Goal: Information Seeking & Learning: Learn about a topic

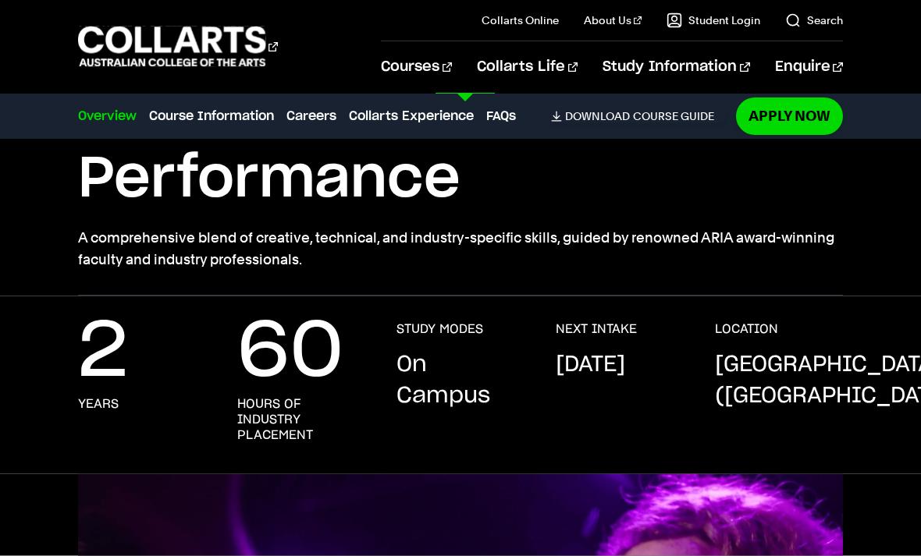
scroll to position [172, 0]
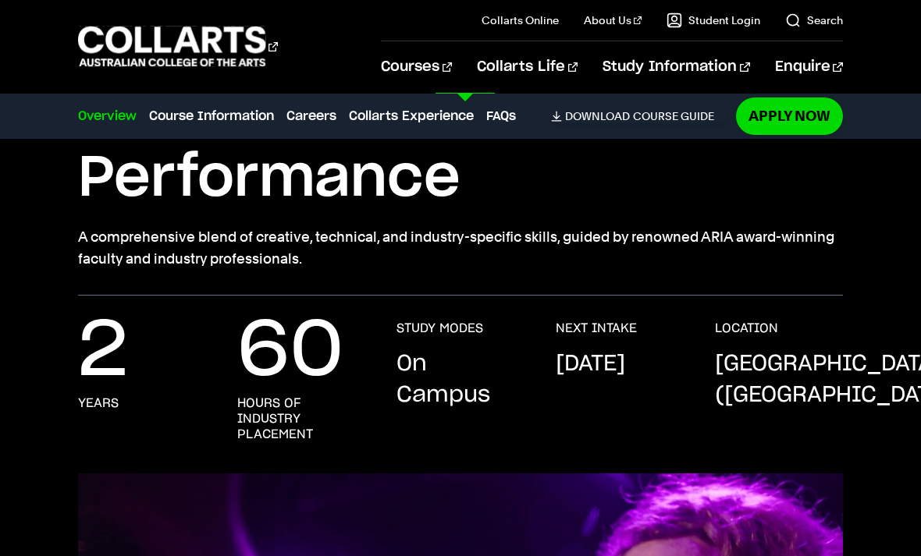
click at [452, 78] on link "Courses" at bounding box center [416, 66] width 71 height 51
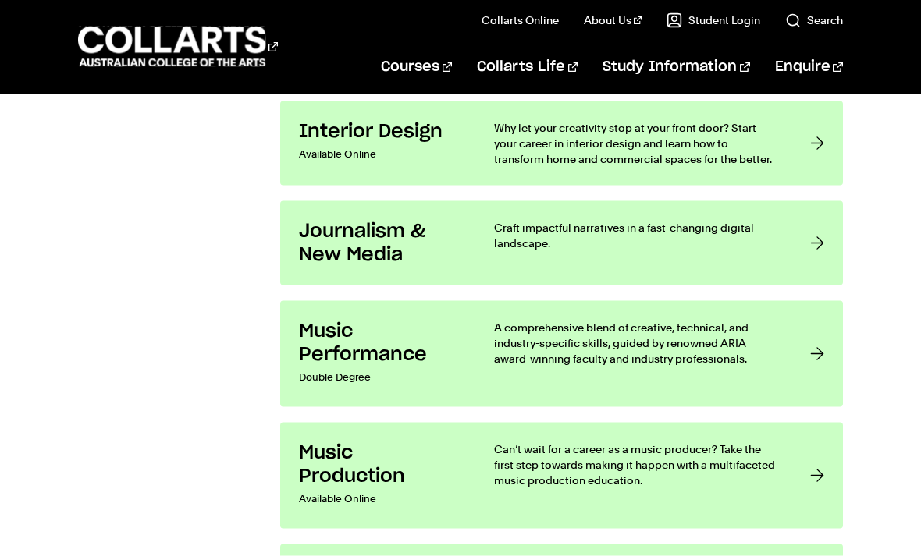
scroll to position [2960, 0]
click at [641, 357] on p "A comprehensive blend of creative, technical, and industry-specific skills, gui…" at bounding box center [636, 342] width 284 height 47
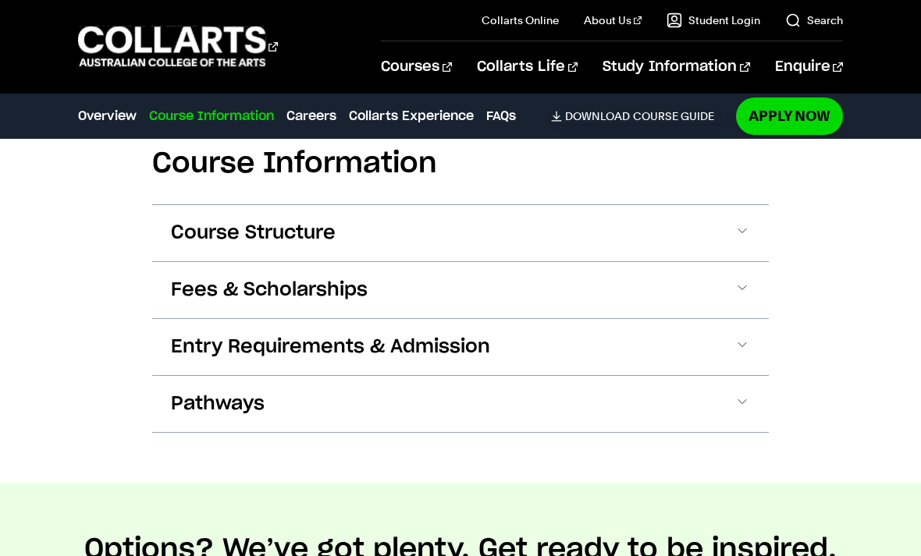
click at [631, 329] on button "Entry Requirements & Admission" at bounding box center [460, 347] width 616 height 56
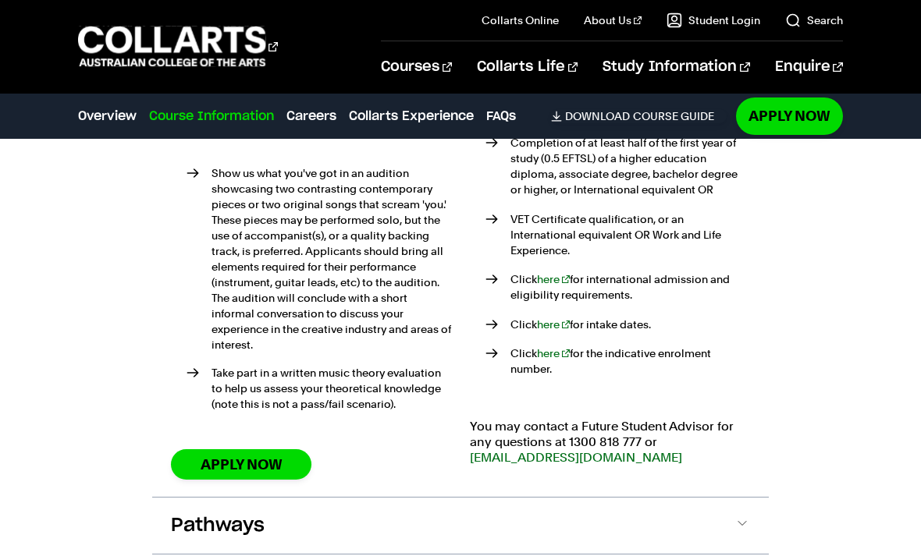
scroll to position [2115, 0]
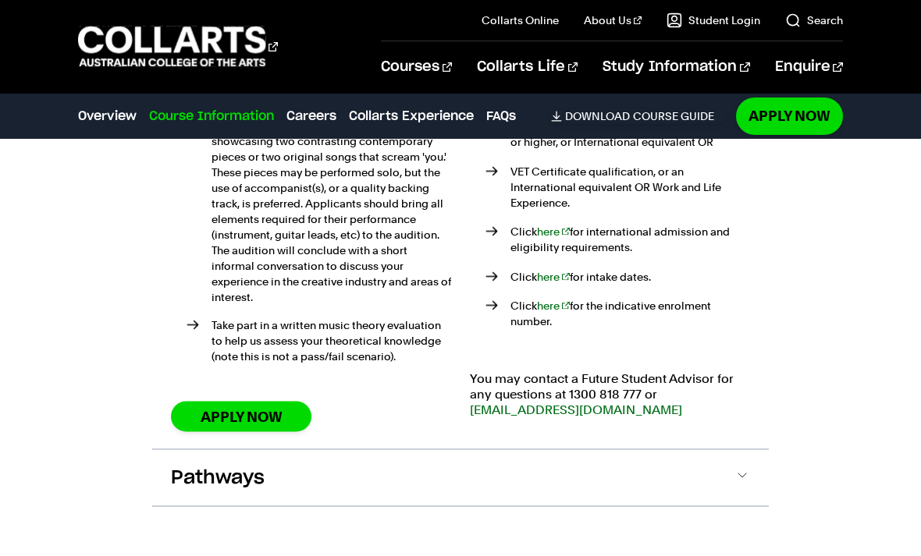
click at [588, 450] on button "Pathways" at bounding box center [460, 478] width 616 height 56
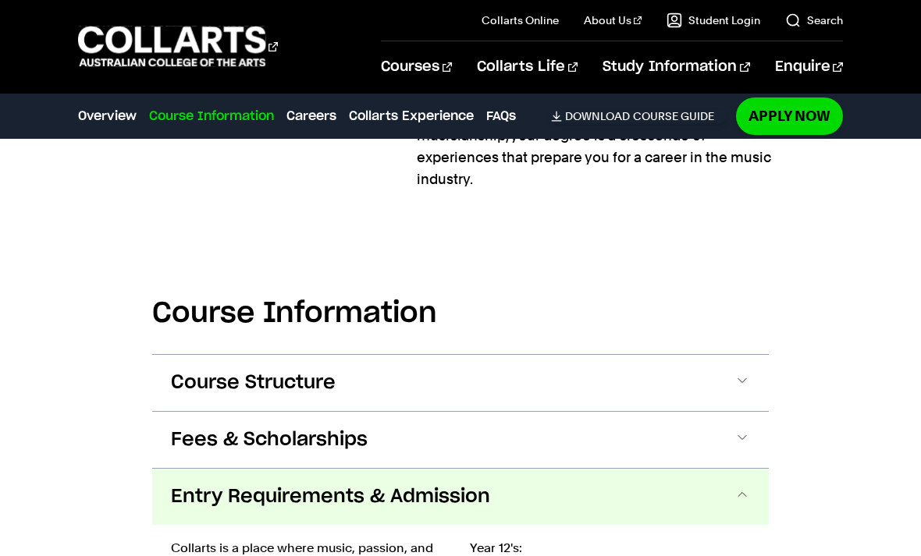
scroll to position [1444, 0]
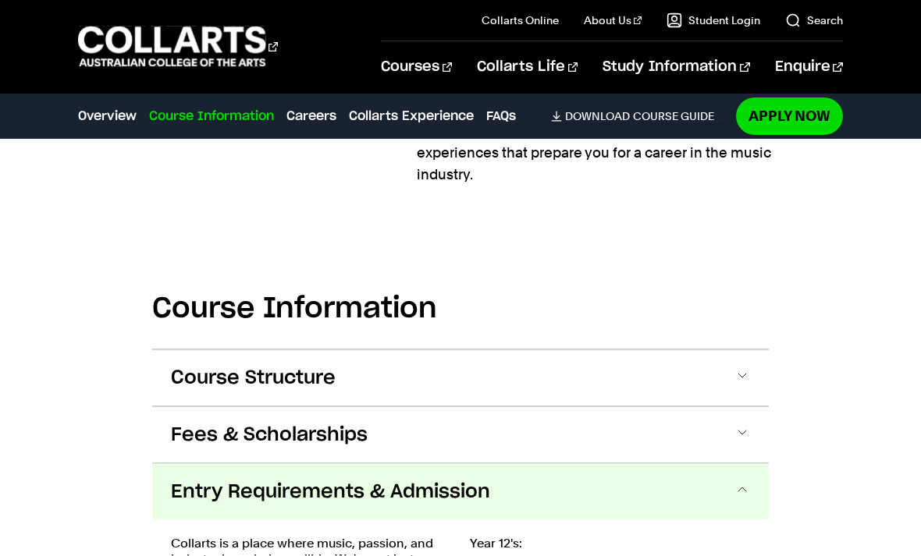
click at [641, 362] on button "Course Structure" at bounding box center [460, 378] width 616 height 56
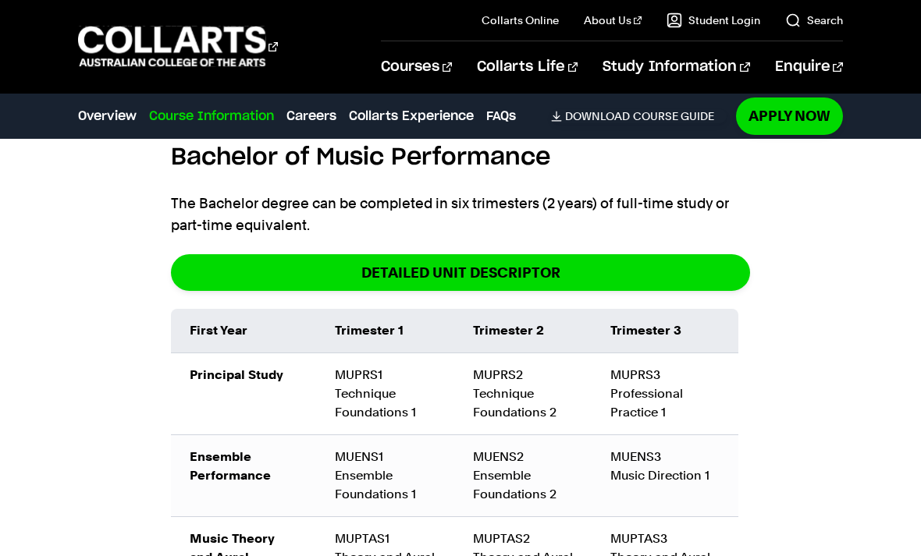
scroll to position [1727, 0]
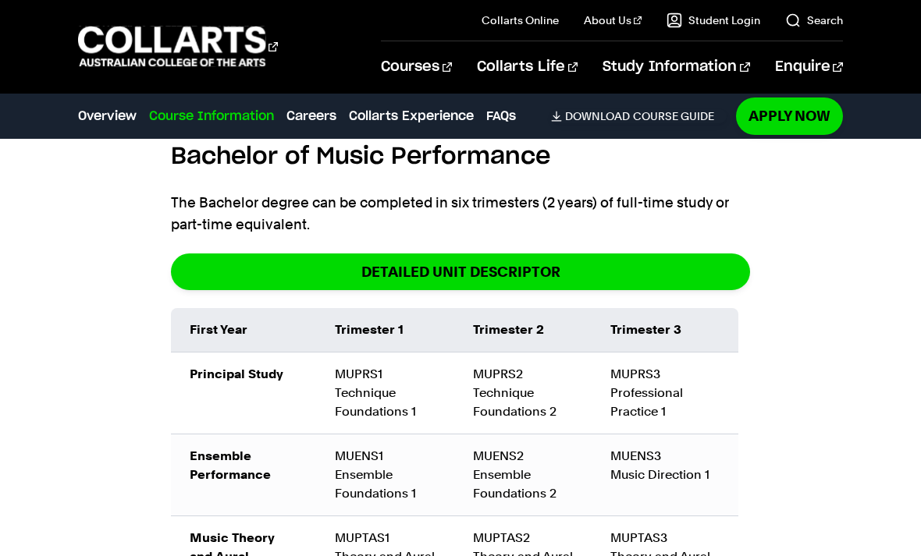
click at [660, 259] on link "DETAILED UNIT DESCRIPTOR" at bounding box center [460, 272] width 579 height 37
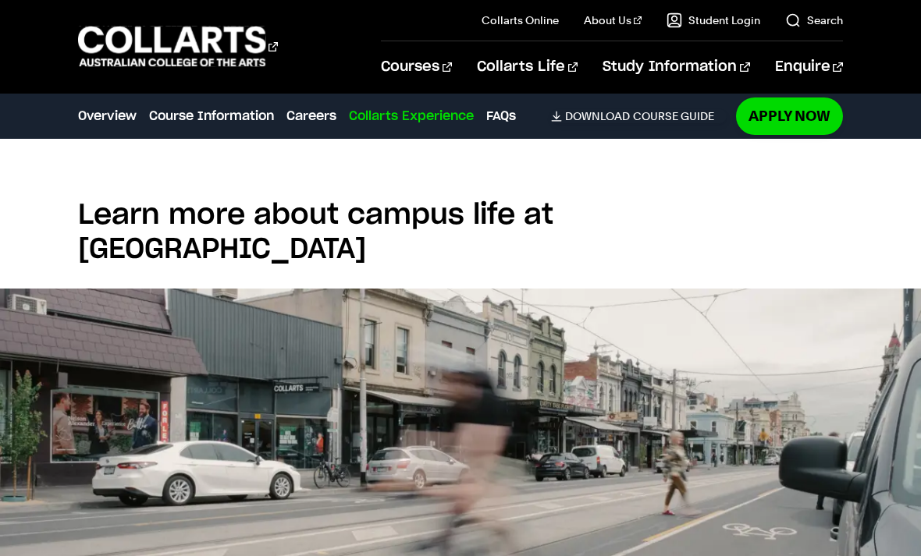
scroll to position [5165, 0]
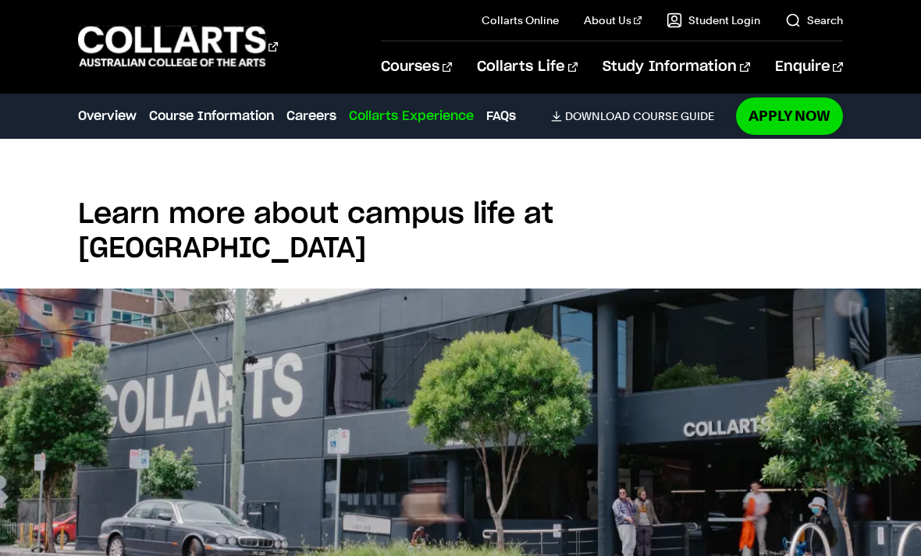
click at [101, 115] on link "Overview" at bounding box center [107, 116] width 59 height 19
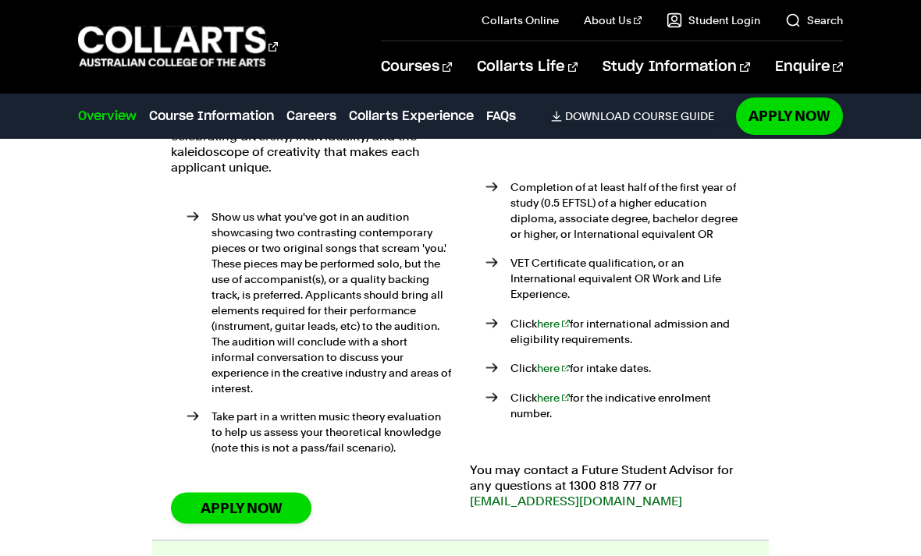
scroll to position [329, 0]
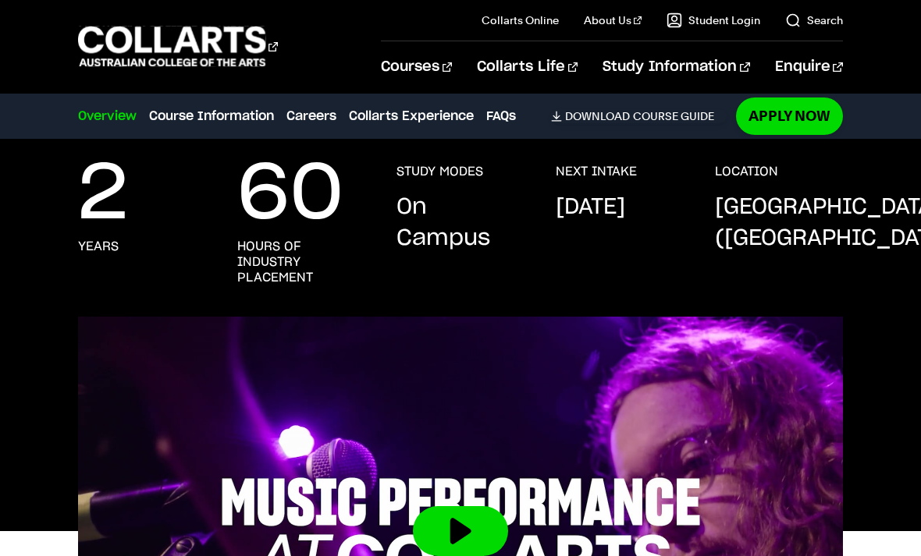
click at [770, 221] on p "[GEOGRAPHIC_DATA] ([GEOGRAPHIC_DATA])" at bounding box center [837, 223] width 245 height 62
click at [762, 176] on h3 "LOCATION" at bounding box center [746, 172] width 63 height 16
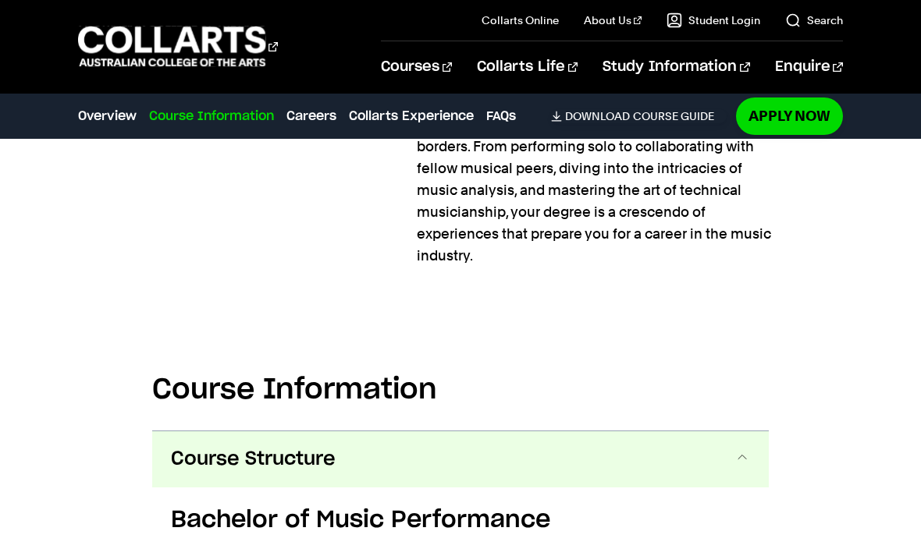
scroll to position [1354, 0]
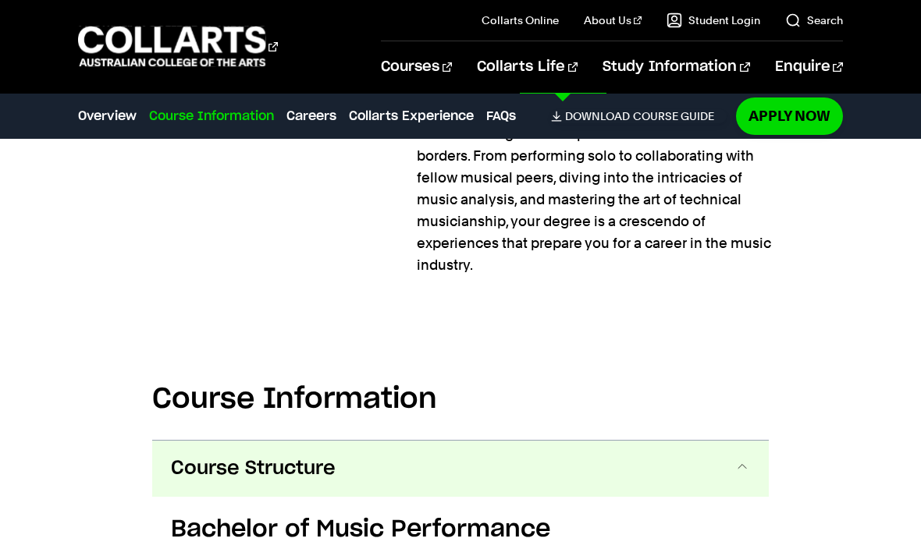
click at [119, 178] on link "Student Life" at bounding box center [178, 172] width 201 height 23
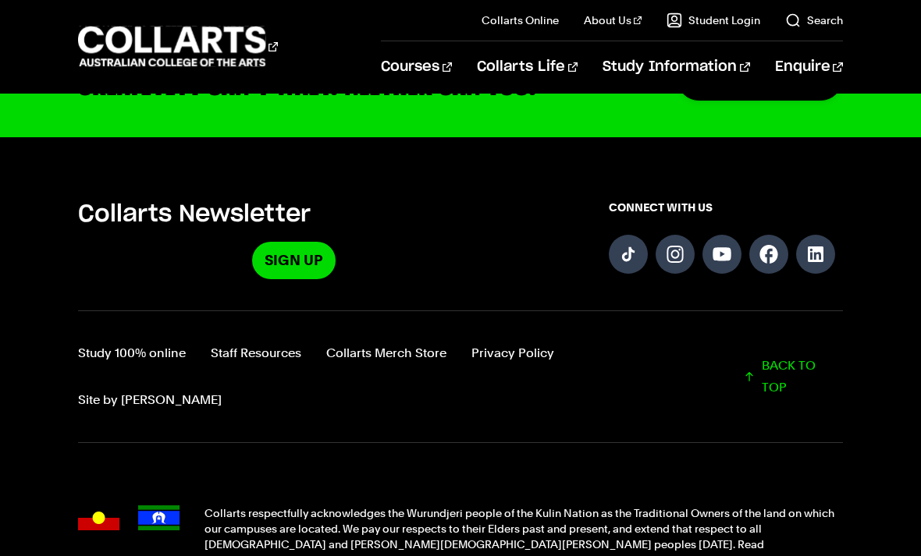
scroll to position [3731, 0]
